Goal: Browse casually: Explore the website without a specific task or goal

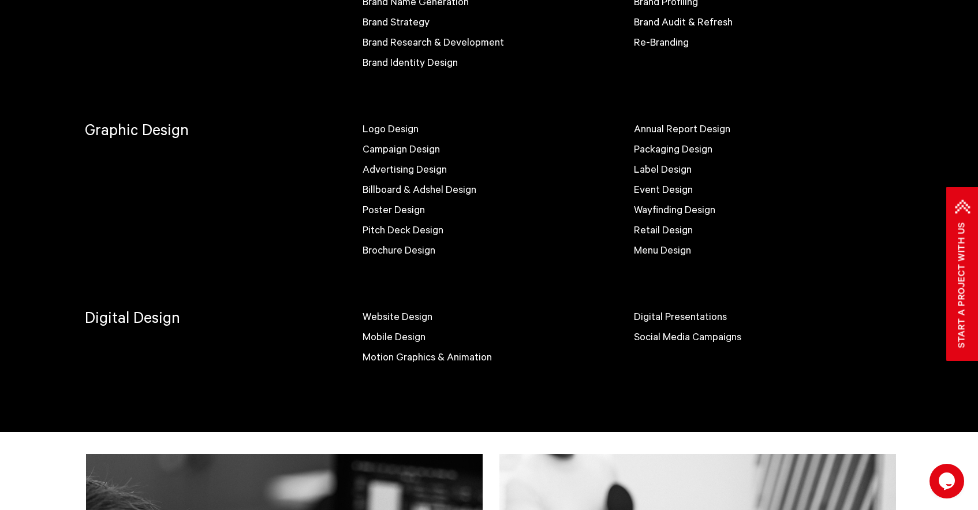
scroll to position [795, 0]
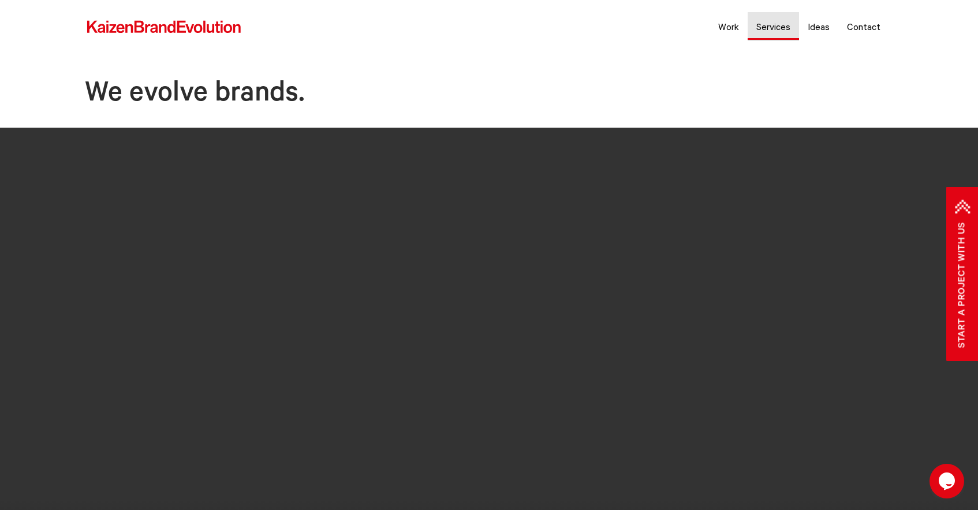
click at [767, 33] on link "Services" at bounding box center [773, 26] width 51 height 29
click at [729, 24] on link "Work" at bounding box center [728, 26] width 38 height 29
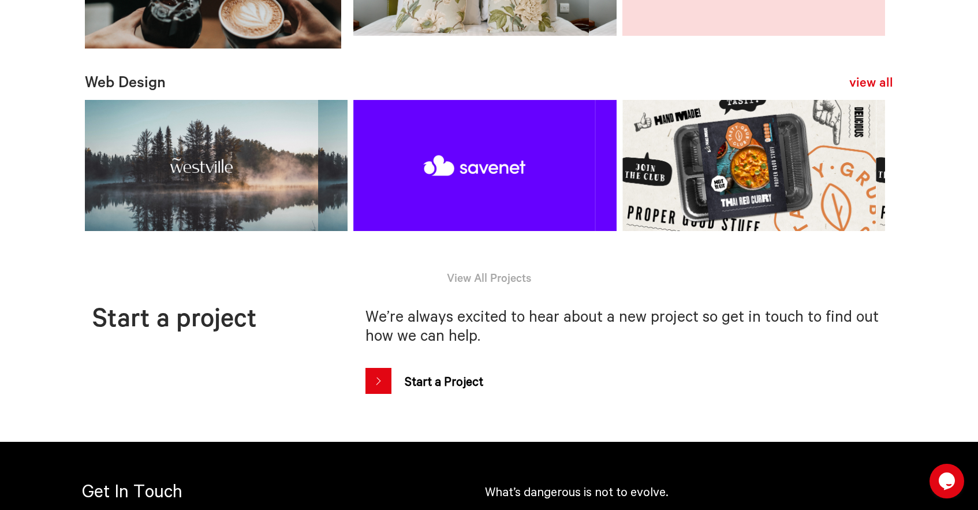
scroll to position [815, 0]
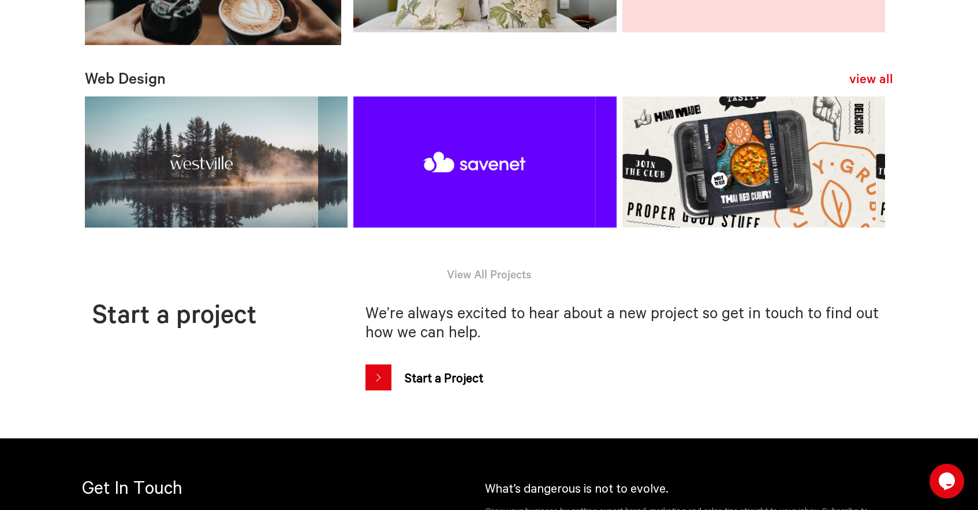
click at [220, 215] on video at bounding box center [216, 162] width 263 height 132
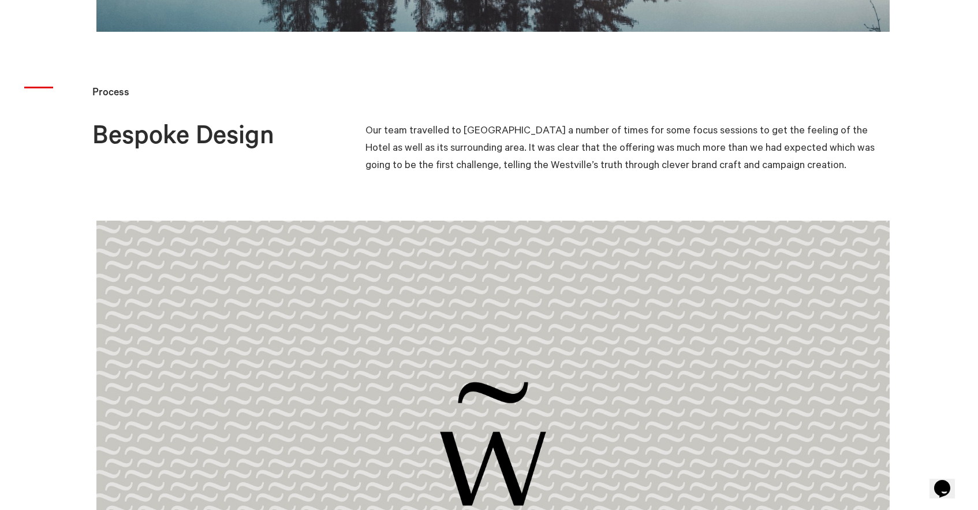
scroll to position [1113, 0]
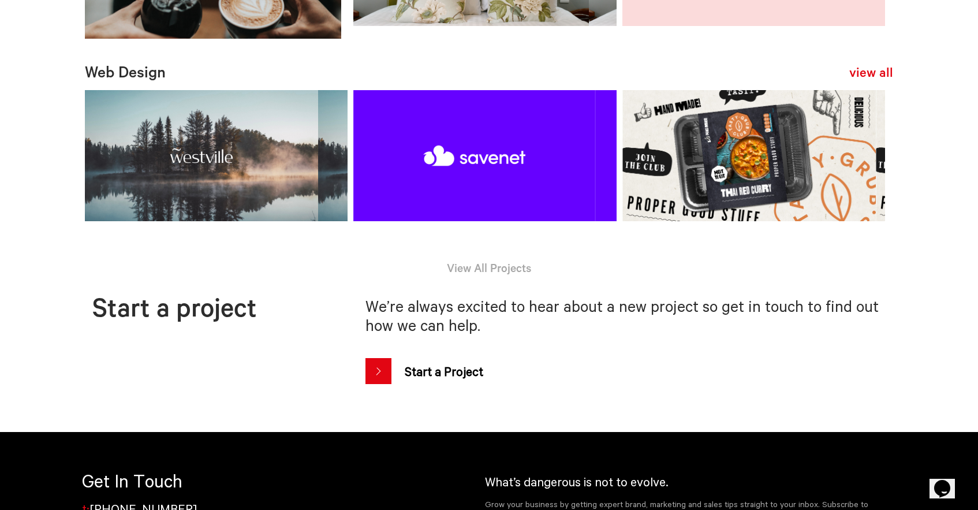
click at [499, 222] on video at bounding box center [484, 156] width 263 height 132
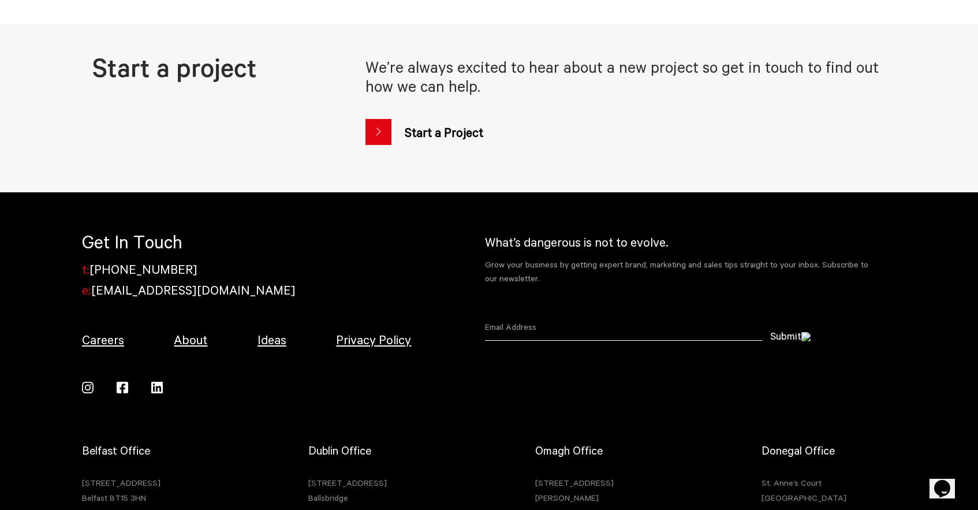
scroll to position [3257, 0]
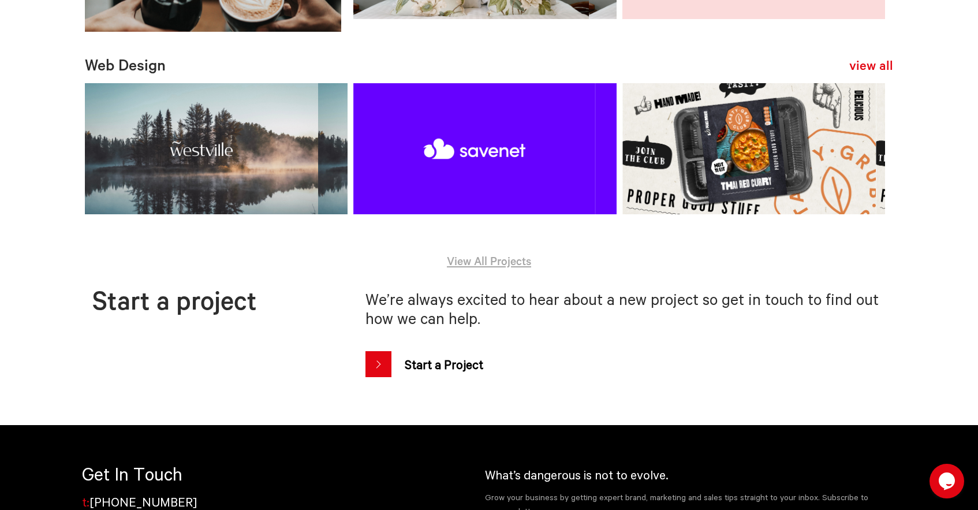
click at [489, 270] on link "View All Projects" at bounding box center [489, 263] width 84 height 13
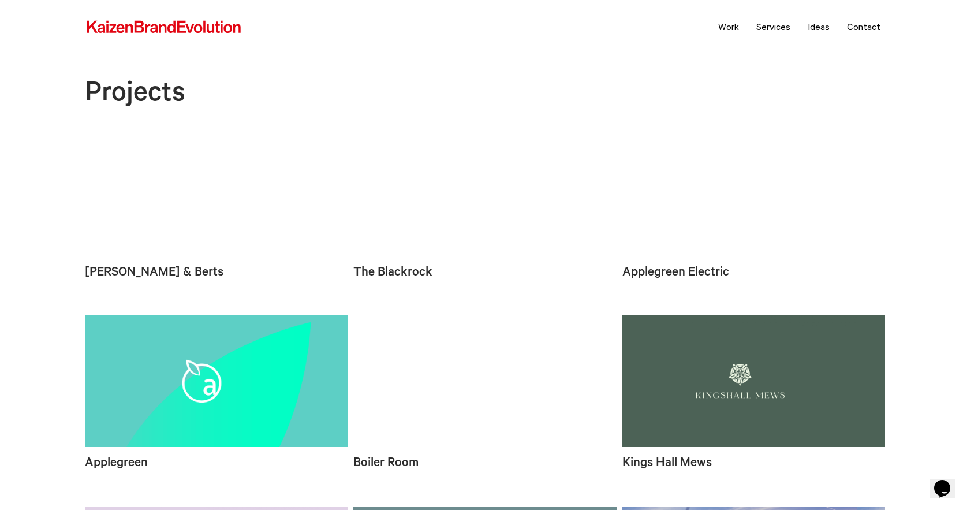
click at [742, 216] on video at bounding box center [753, 191] width 263 height 132
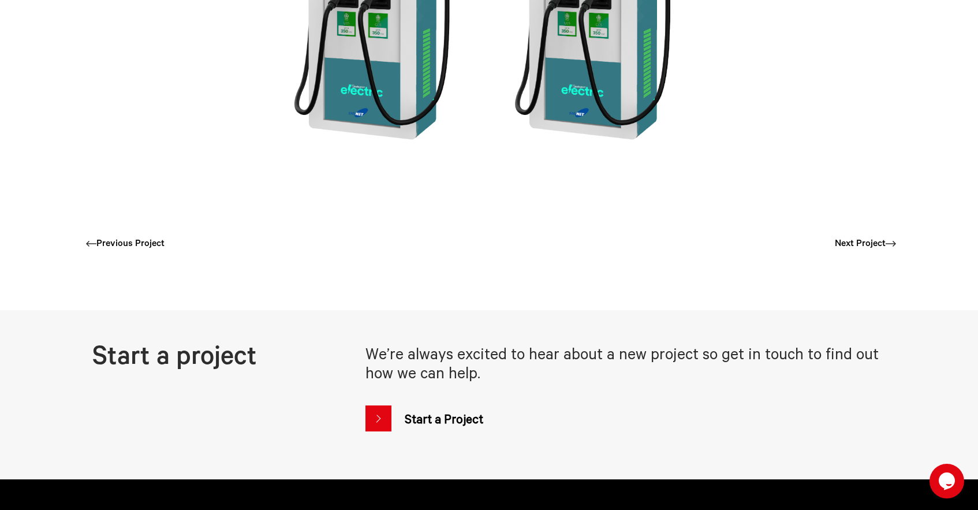
scroll to position [2237, 0]
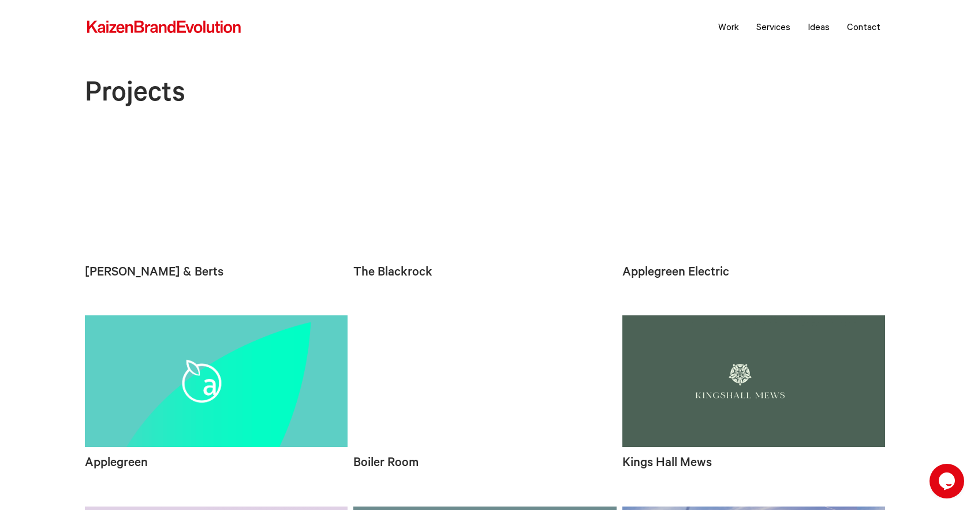
click at [171, 161] on video at bounding box center [216, 191] width 263 height 132
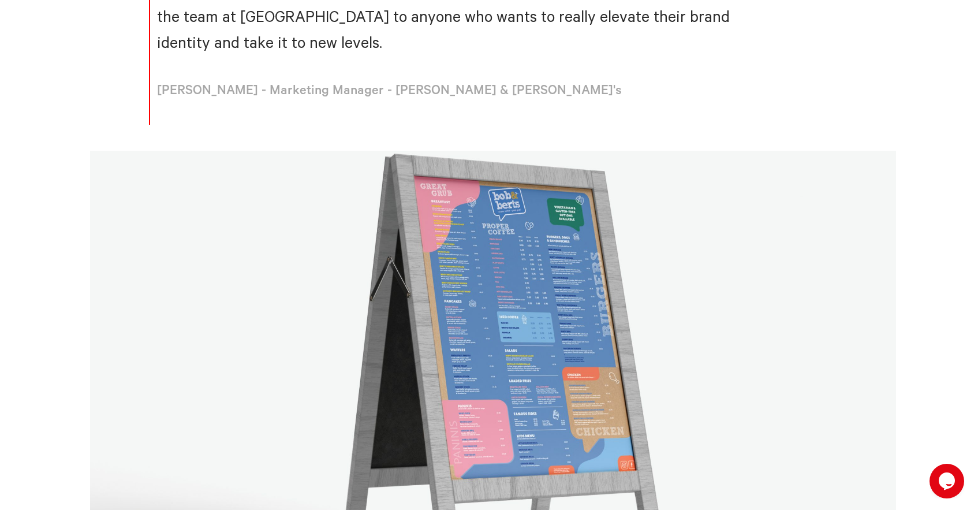
scroll to position [2743, 0]
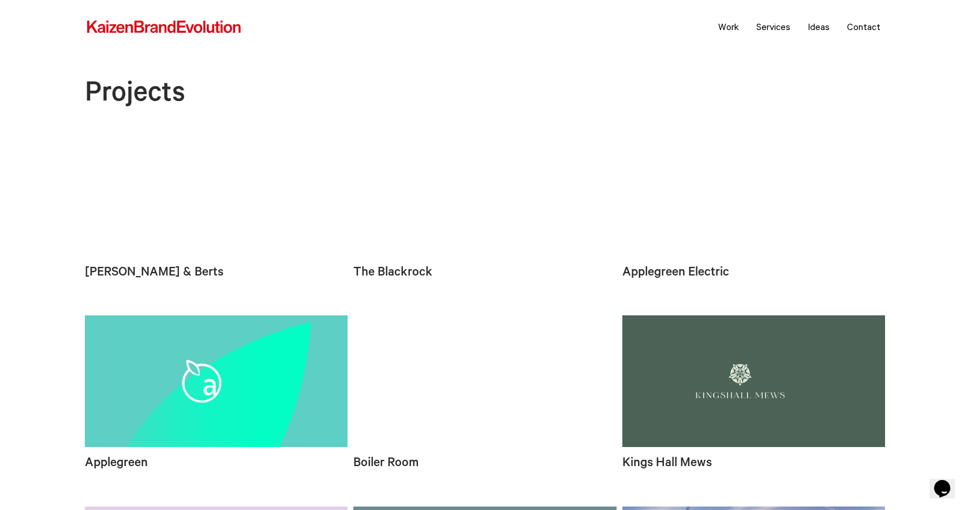
click at [466, 426] on video at bounding box center [484, 381] width 263 height 132
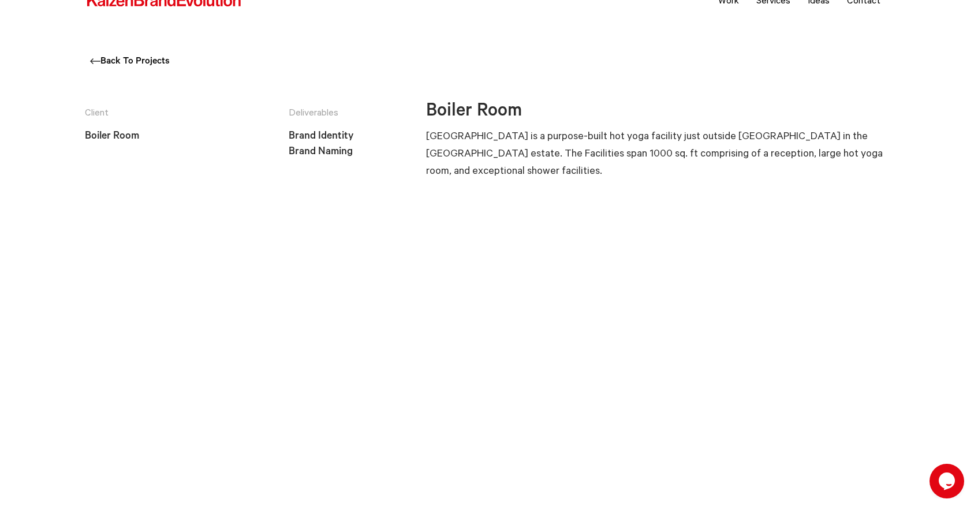
scroll to position [60, 0]
